Goal: Transaction & Acquisition: Purchase product/service

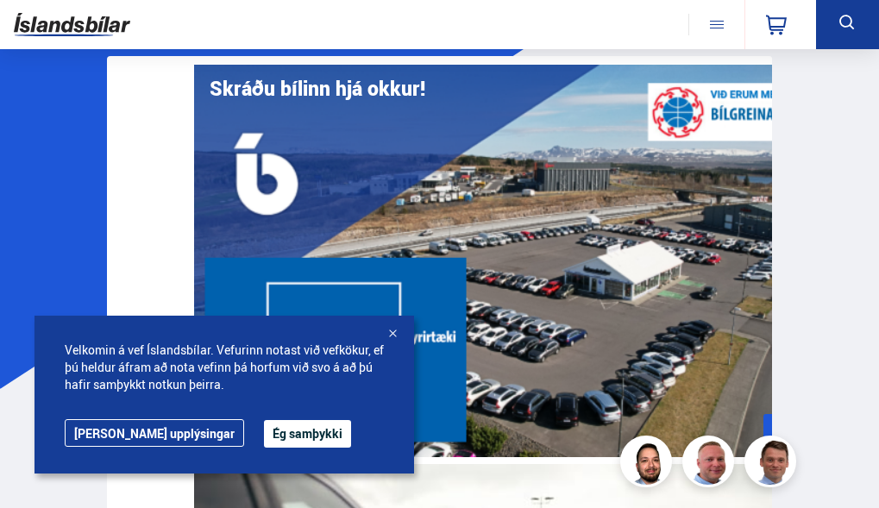
click at [0, 0] on link "Söluskrá" at bounding box center [0, 0] width 0 height 0
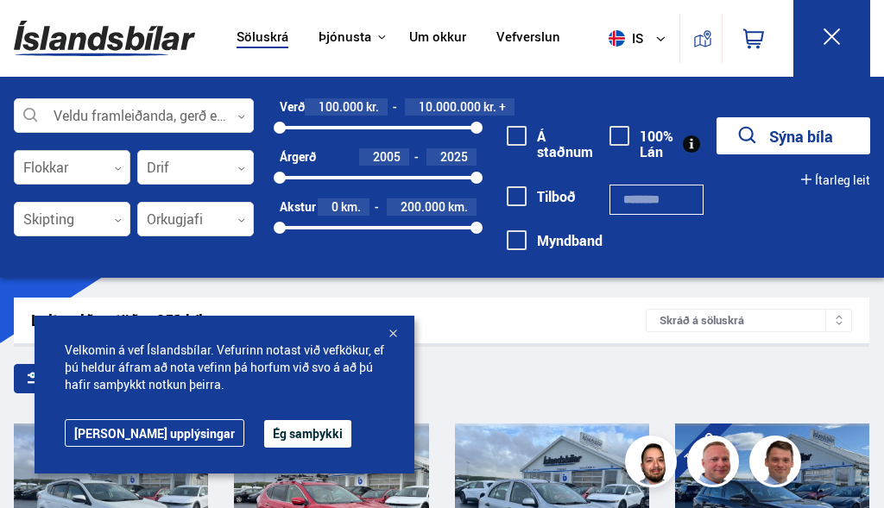
click at [114, 168] on icon at bounding box center [118, 169] width 8 height 8
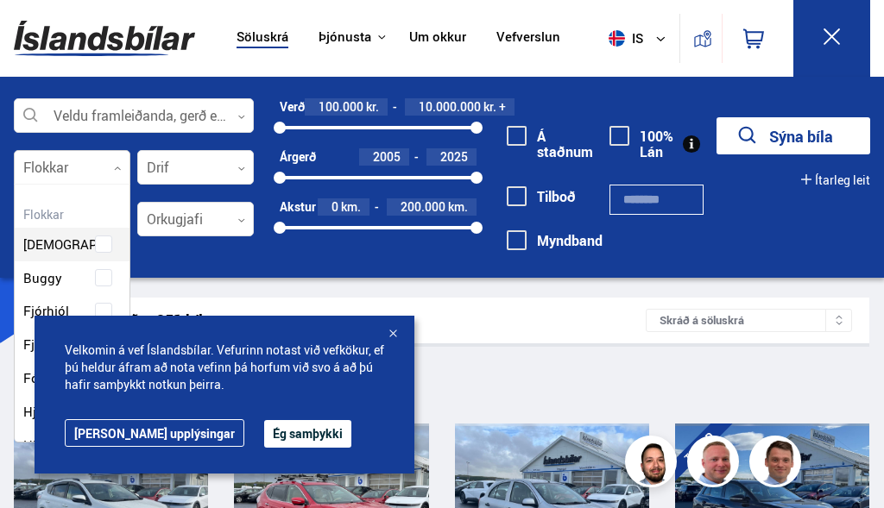
scroll to position [257, 110]
click at [388, 334] on div at bounding box center [392, 334] width 17 height 17
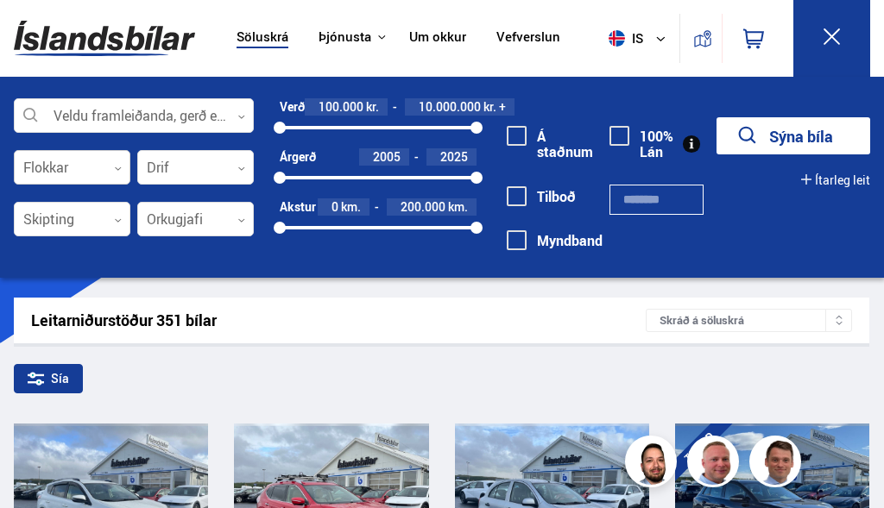
click at [115, 172] on icon at bounding box center [118, 169] width 8 height 8
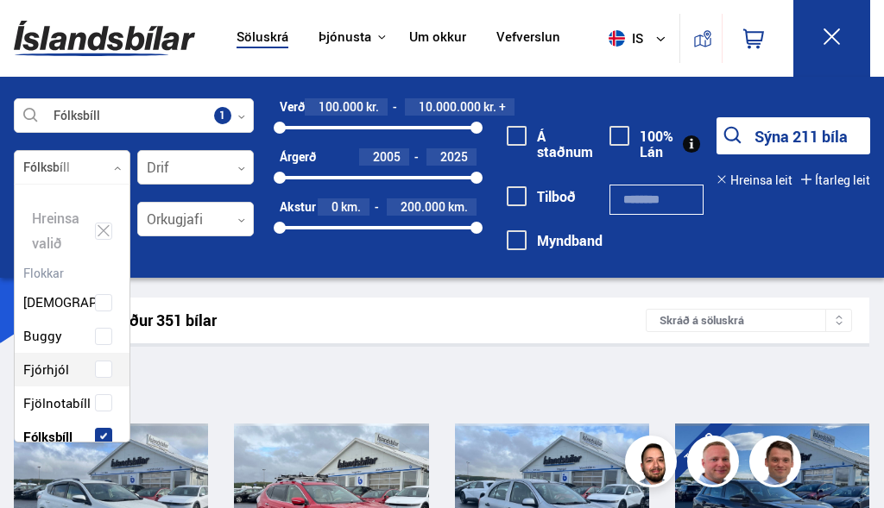
click at [241, 168] on icon at bounding box center [241, 169] width 8 height 8
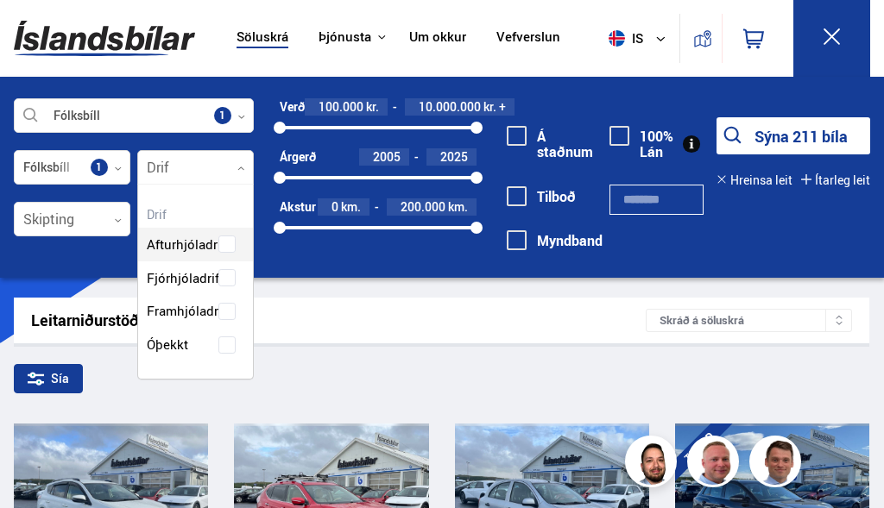
scroll to position [194, 115]
click at [204, 318] on div "Afturhjóladrif Fjórhjóladrif Framhjóladrif Óþekkt" at bounding box center [195, 282] width 115 height 160
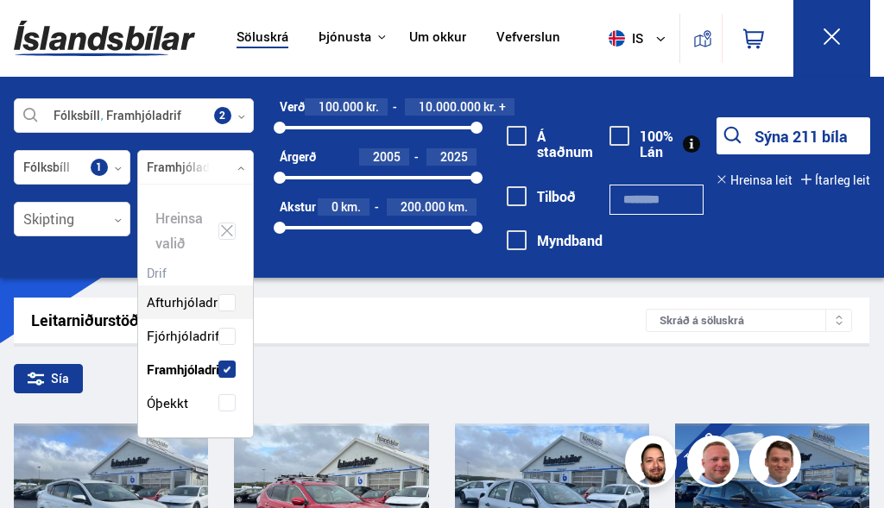
scroll to position [252, 115]
click at [199, 339] on span "Fjórhjóladrif" at bounding box center [183, 336] width 72 height 25
click at [316, 324] on div "Leitarniðurstöður 351 bílar" at bounding box center [338, 321] width 614 height 18
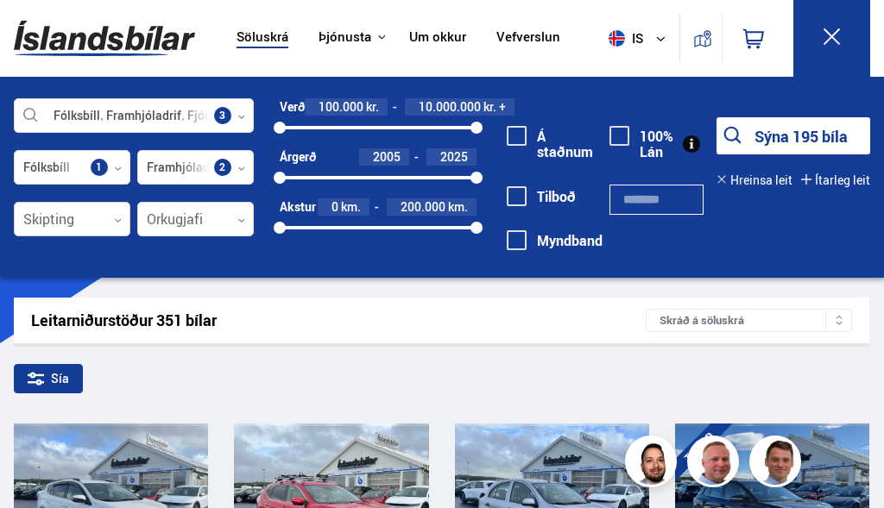
click at [118, 221] on icon at bounding box center [118, 221] width 8 height 8
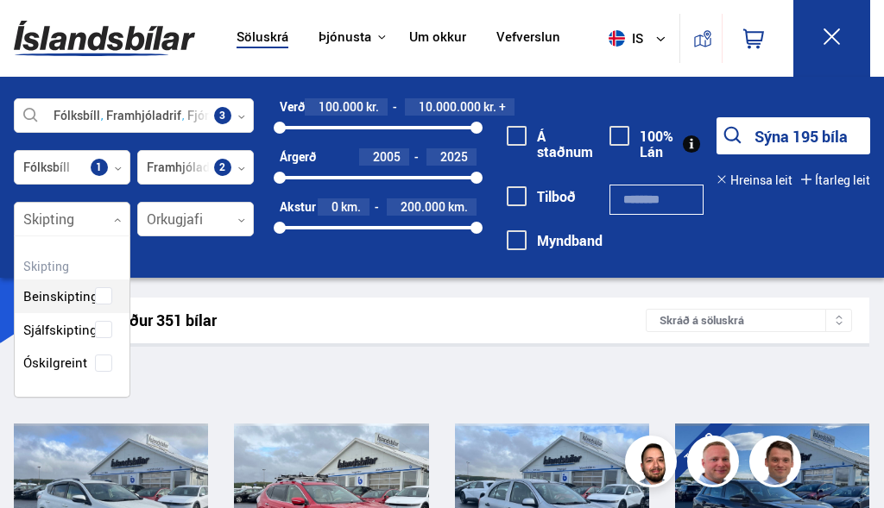
scroll to position [161, 115]
click at [91, 333] on div "Beinskipting Sjálfskipting Óskilgreint" at bounding box center [72, 317] width 115 height 126
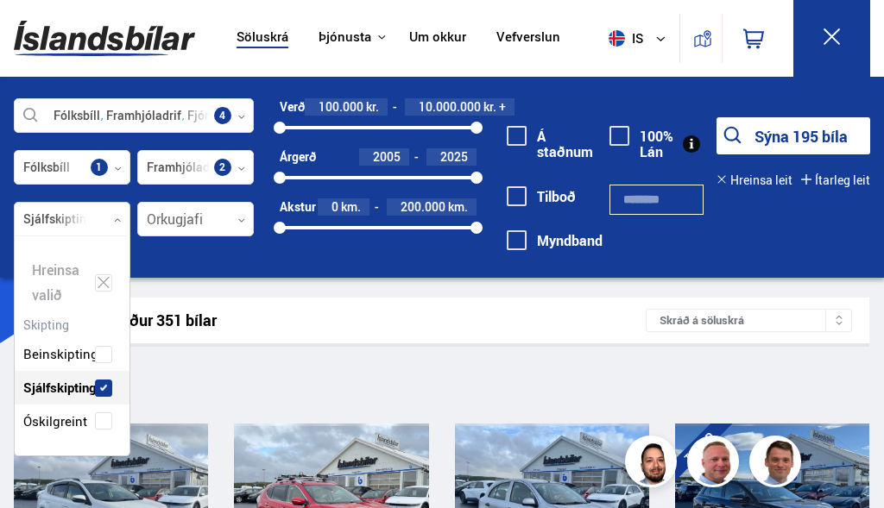
scroll to position [219, 115]
click at [239, 220] on icon at bounding box center [241, 219] width 6 height 3
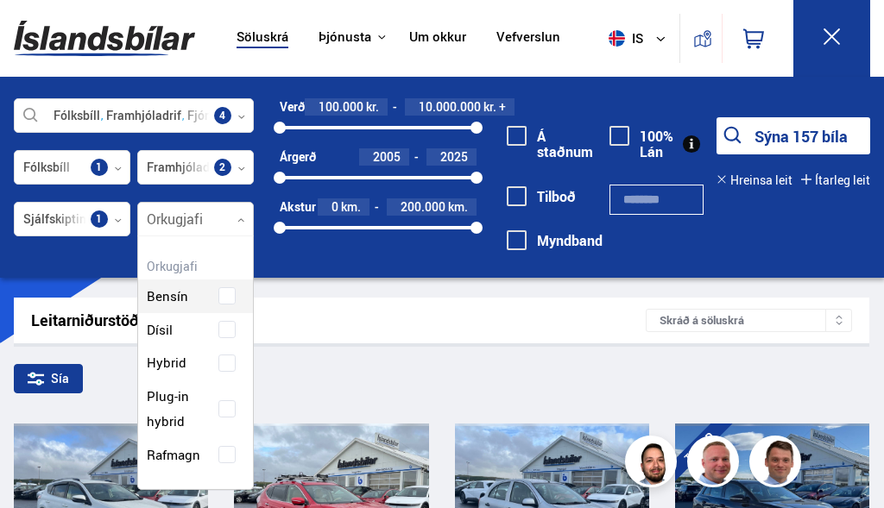
scroll to position [252, 115]
click at [209, 453] on div "Bensín Dísil Hybrid Plug-in hybrid Rafmagn" at bounding box center [195, 363] width 115 height 218
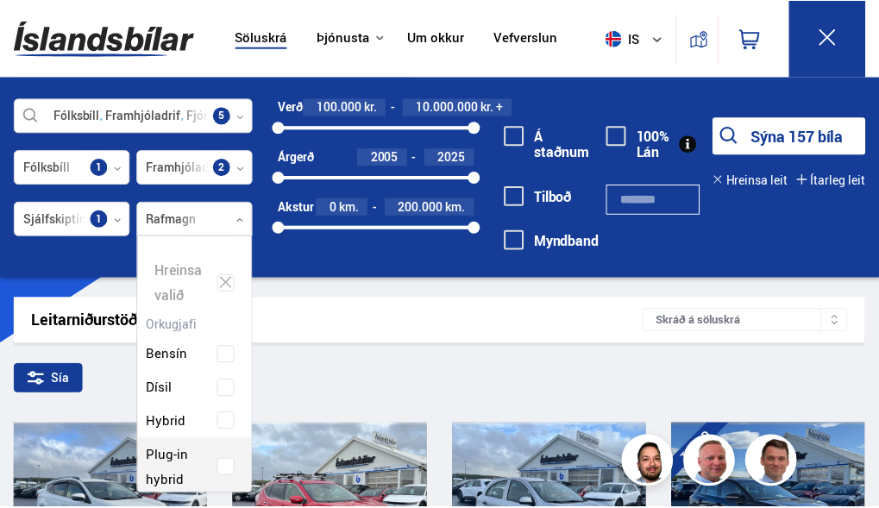
scroll to position [257, 110]
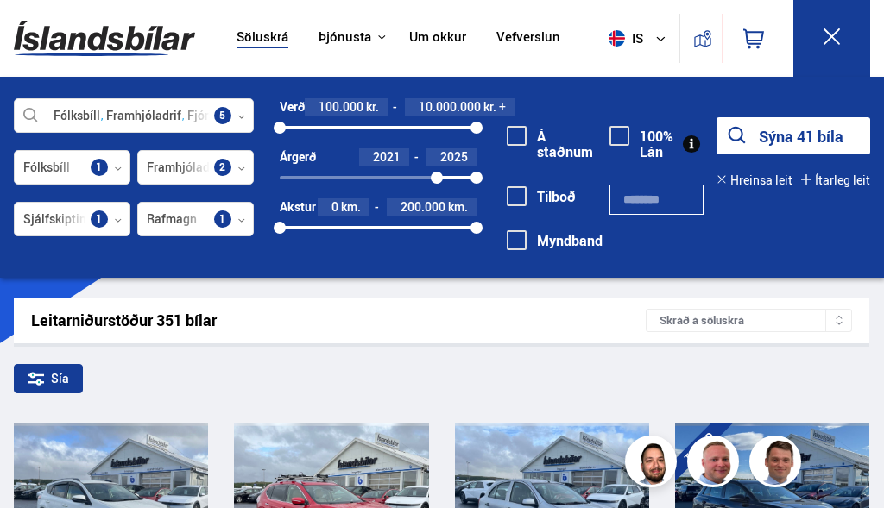
click at [781, 141] on button "Sýna 41 bíla" at bounding box center [793, 135] width 154 height 37
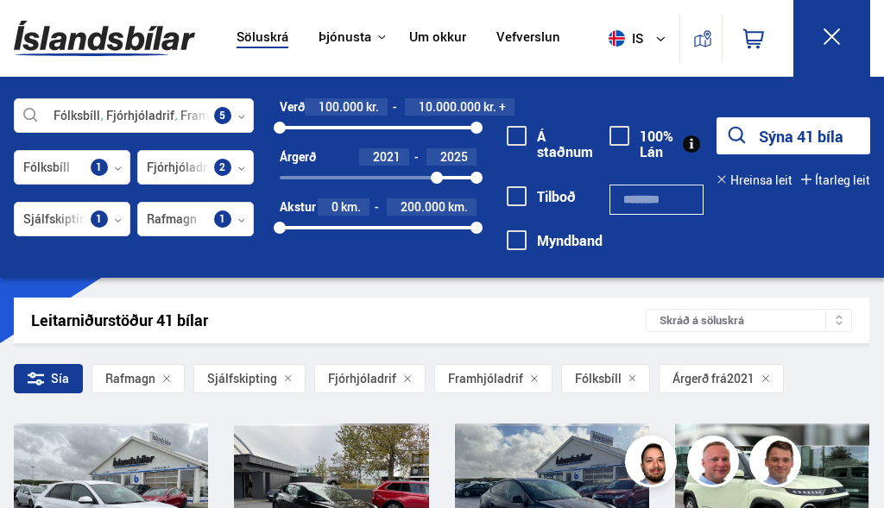
click at [815, 480] on div at bounding box center [796, 500] width 49 height 153
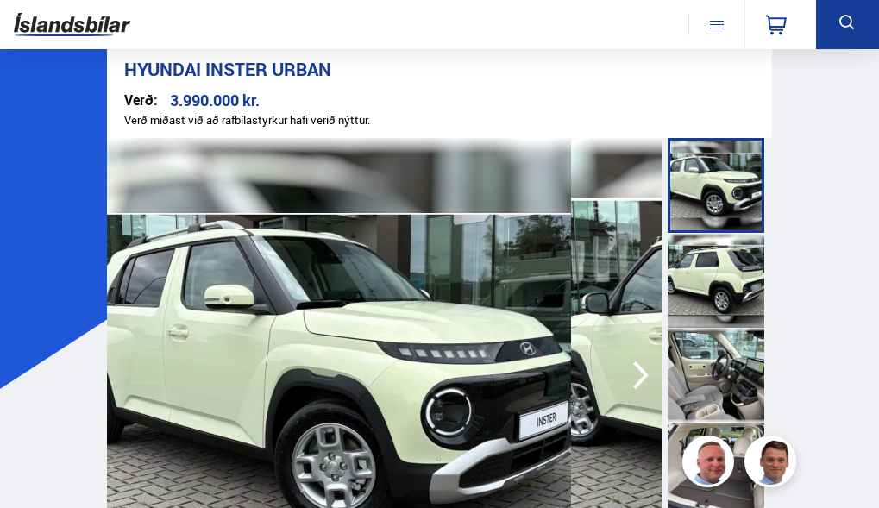
scroll to position [521, 0]
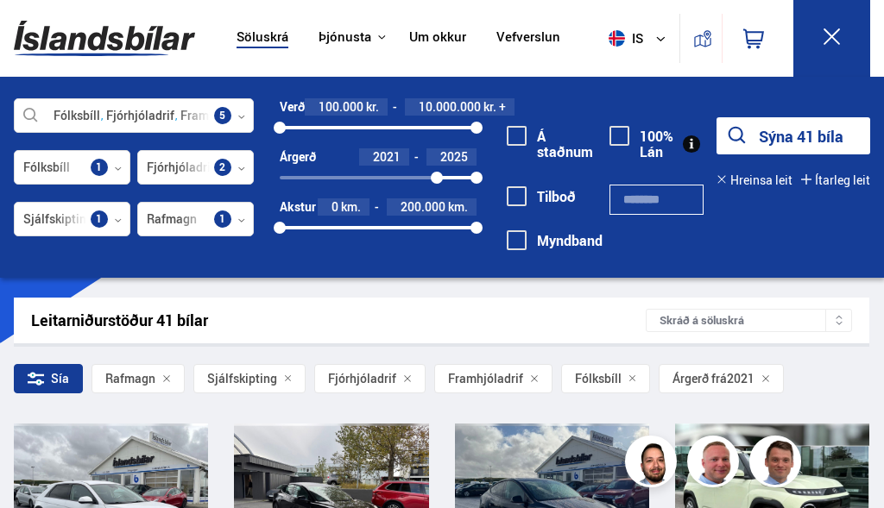
click at [827, 36] on icon at bounding box center [832, 37] width 22 height 22
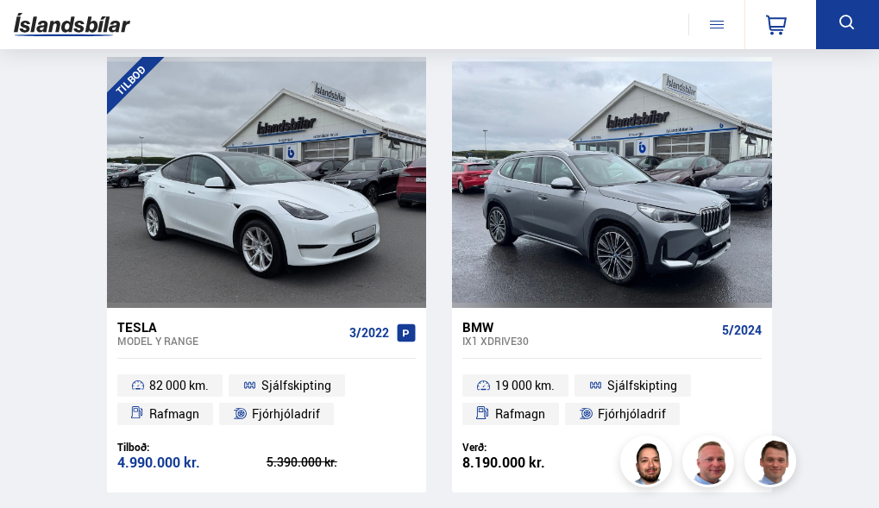
scroll to position [2470, 0]
